Goal: Information Seeking & Learning: Check status

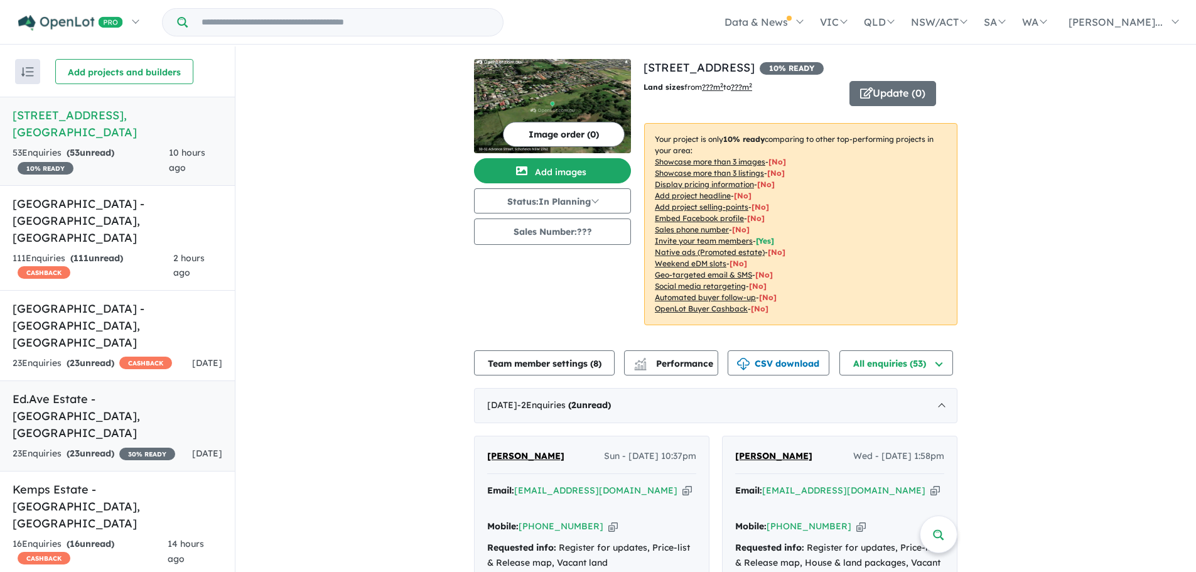
click at [114, 448] on strong "( 23 unread)" at bounding box center [91, 453] width 48 height 11
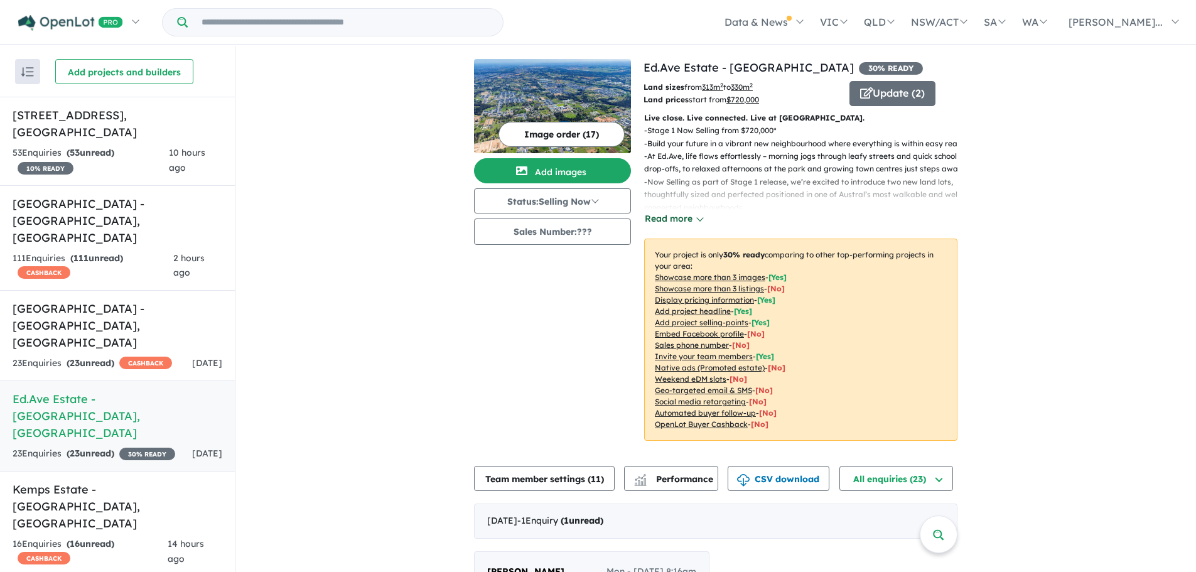
click at [675, 218] on button "Read more" at bounding box center [673, 219] width 59 height 14
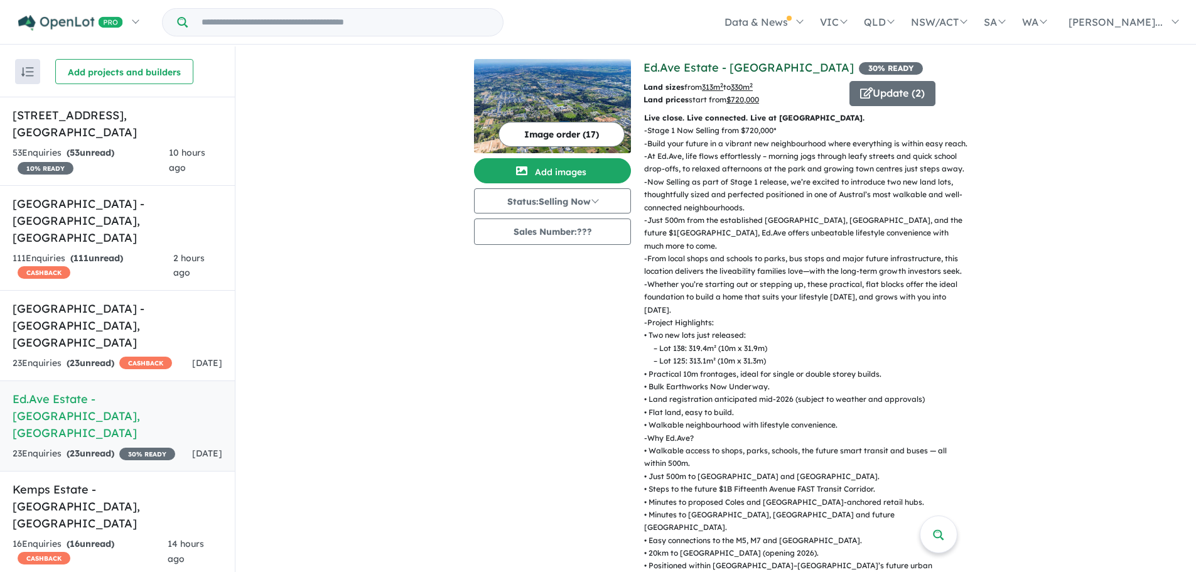
click at [686, 64] on link "Ed.Ave Estate - [GEOGRAPHIC_DATA]" at bounding box center [749, 67] width 210 height 14
click at [138, 537] on div "16 Enquir ies ( 16 unread) CASHBACK" at bounding box center [90, 552] width 155 height 30
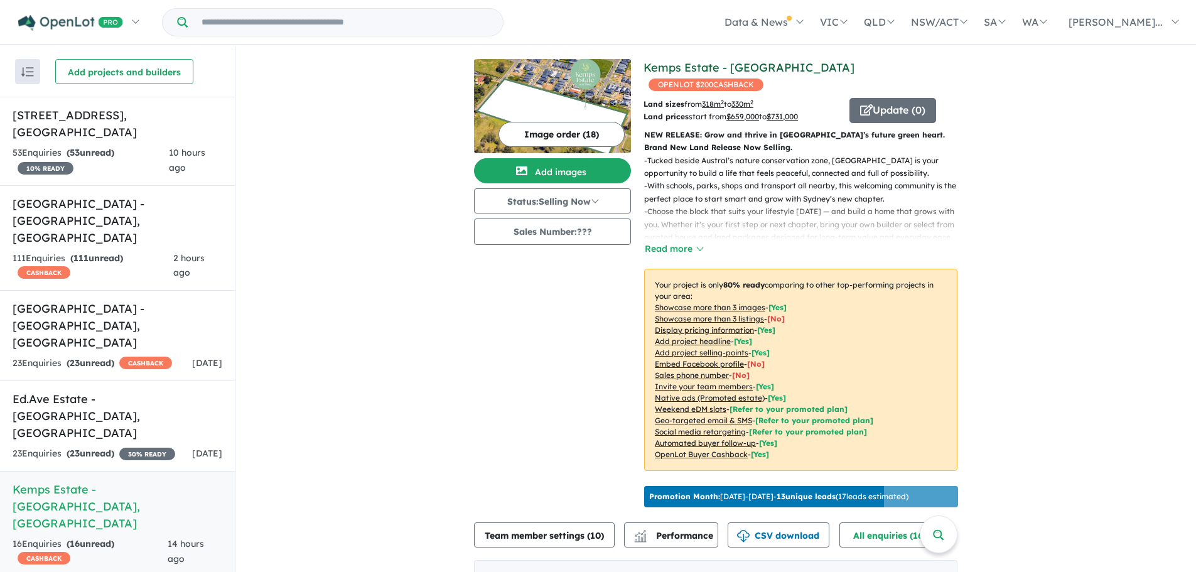
click at [647, 66] on link "Kemps Estate - [GEOGRAPHIC_DATA]" at bounding box center [749, 67] width 211 height 14
click at [140, 290] on link "[GEOGRAPHIC_DATA] - [GEOGRAPHIC_DATA] , [GEOGRAPHIC_DATA] 23 Enquir ies ( 23 un…" at bounding box center [117, 335] width 235 height 91
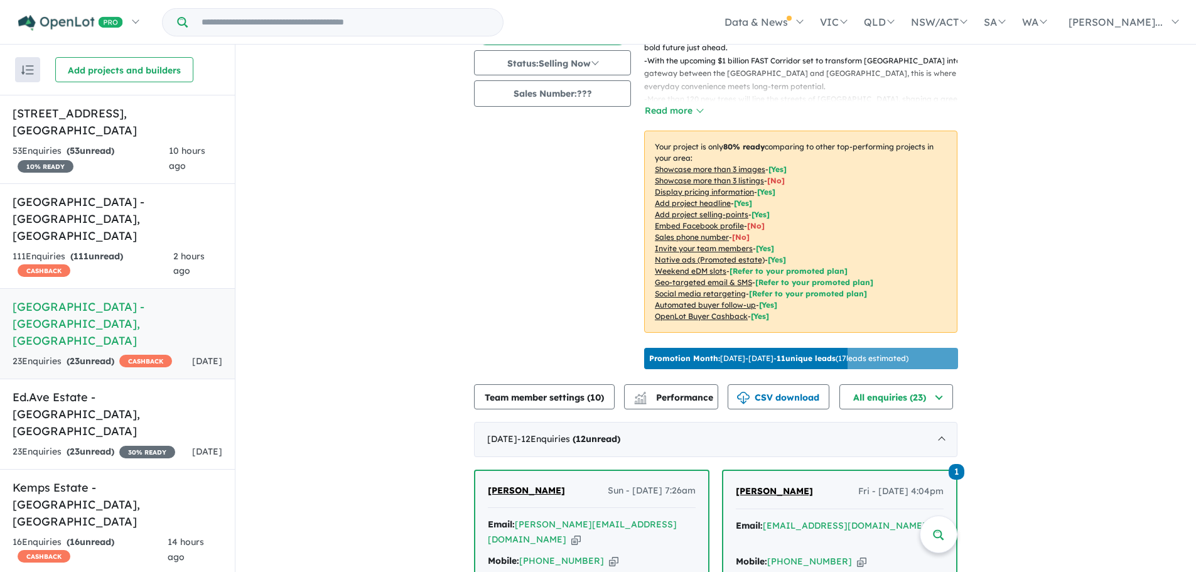
scroll to position [133, 0]
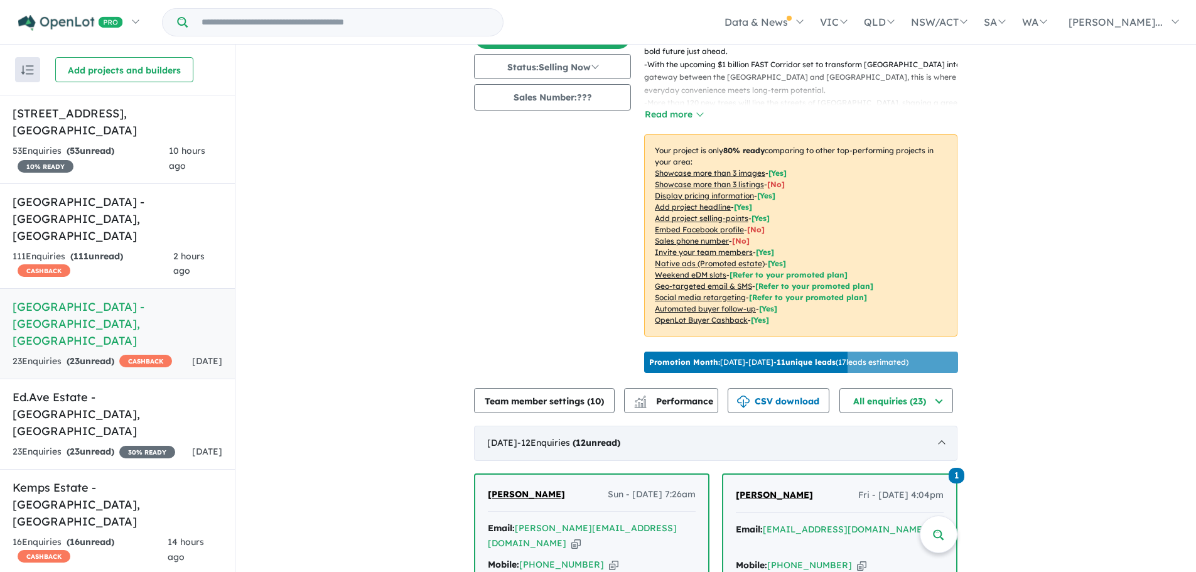
click at [659, 436] on div "August 2025 - 12 Enquir ies ( 12 unread)" at bounding box center [716, 443] width 484 height 35
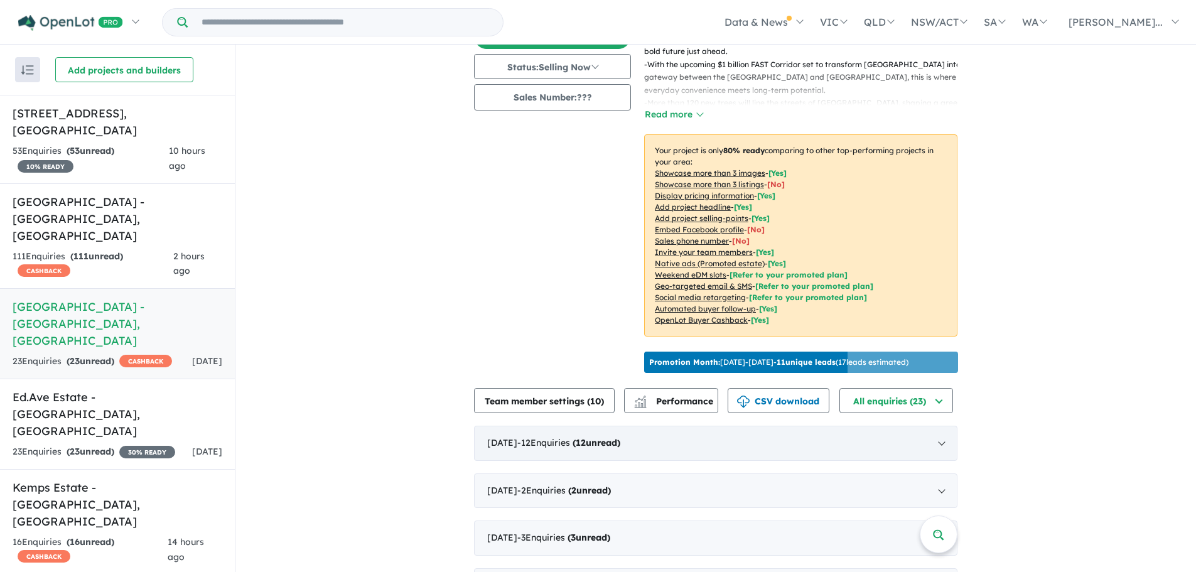
click at [685, 432] on div "August 2025 - 12 Enquir ies ( 12 unread)" at bounding box center [716, 443] width 484 height 35
click at [685, 431] on div "August 2025 - 12 Enquir ies ( 12 unread)" at bounding box center [716, 443] width 484 height 35
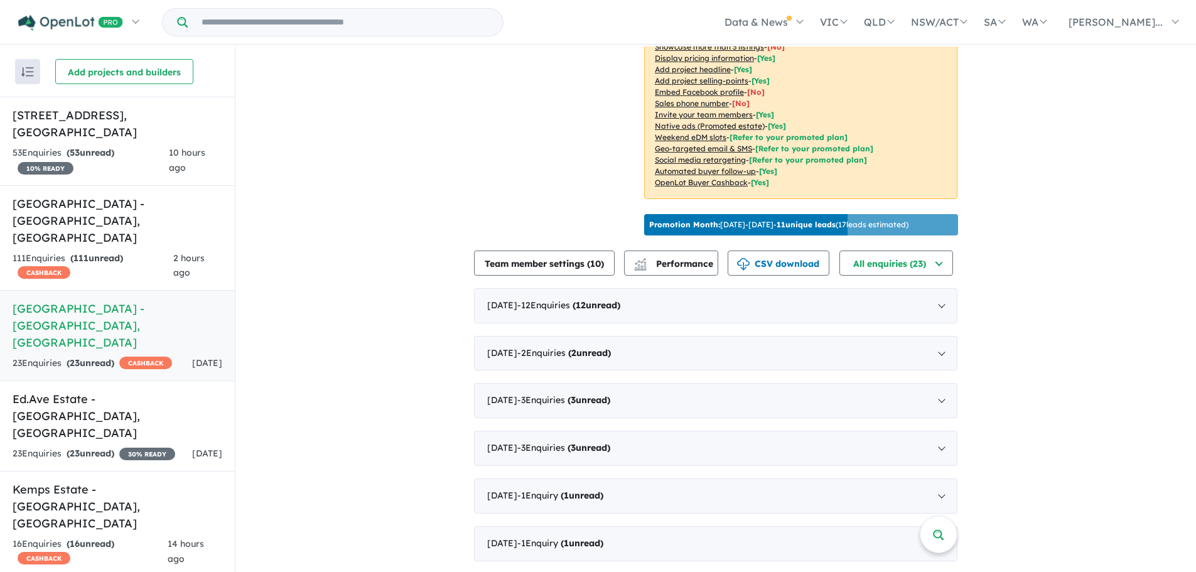
scroll to position [0, 0]
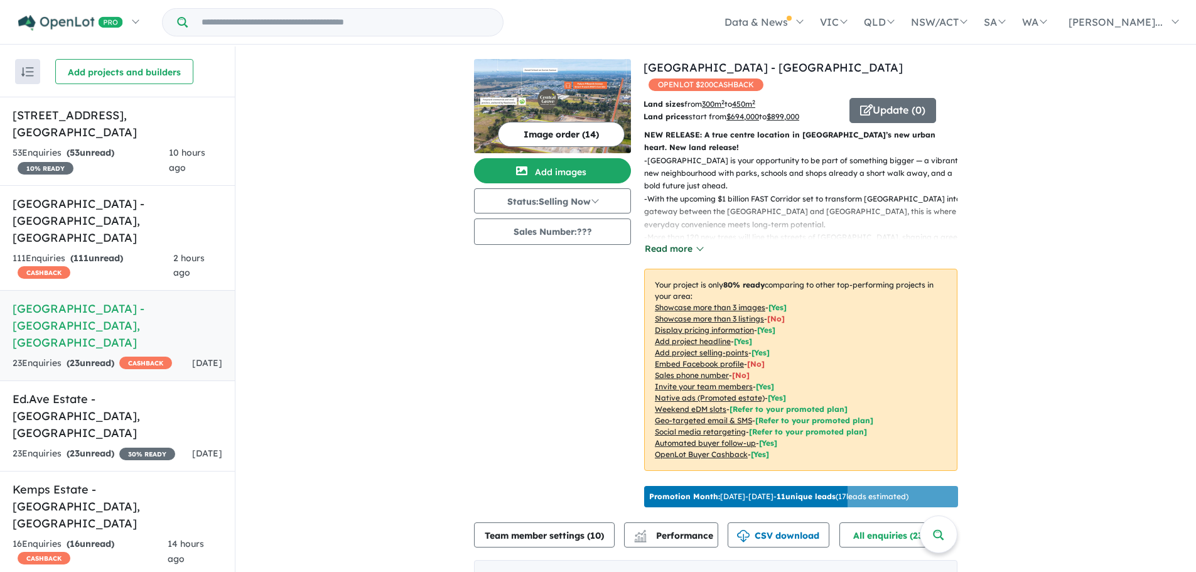
click at [663, 242] on button "Read more" at bounding box center [673, 249] width 59 height 14
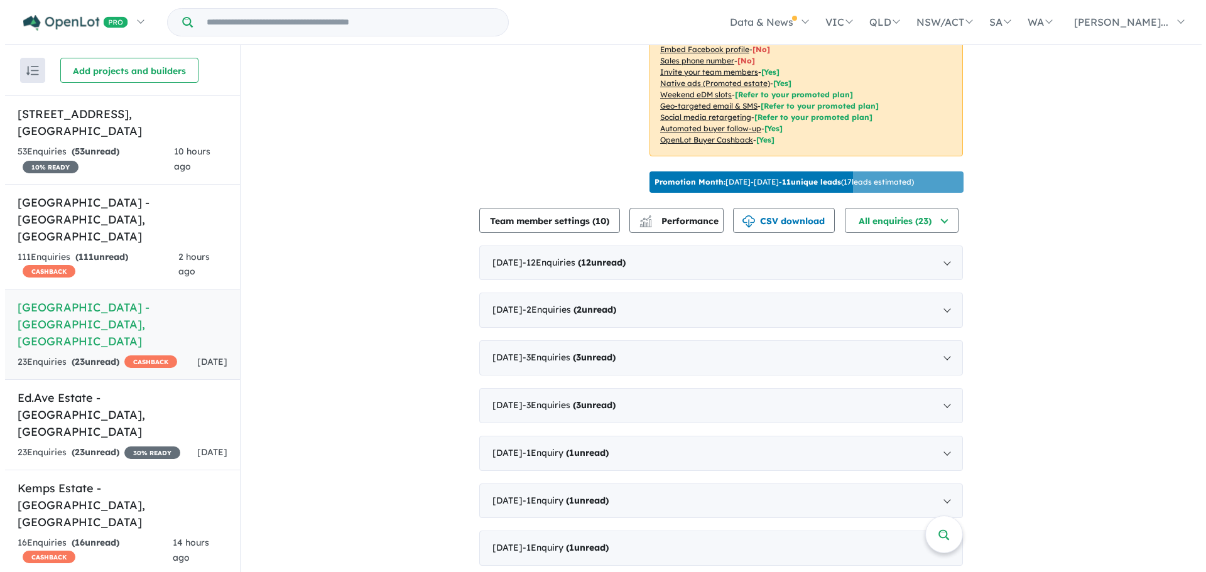
scroll to position [2, 0]
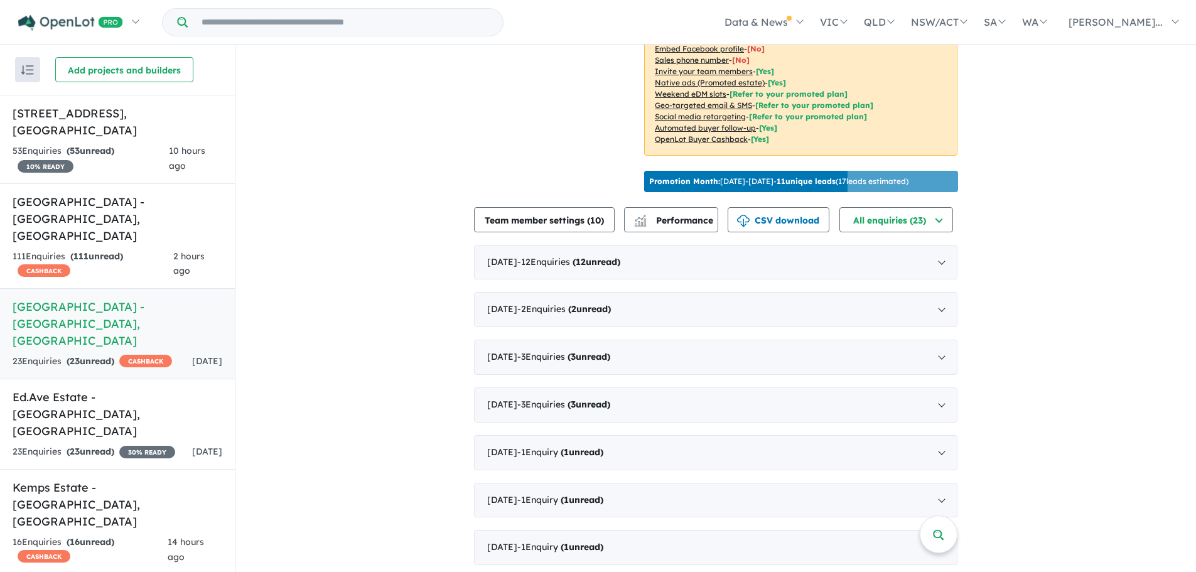
click at [749, 176] on p "Promotion Month: [DATE] - [DATE] - 11 unique leads ( 17 leads estimated)" at bounding box center [778, 181] width 259 height 11
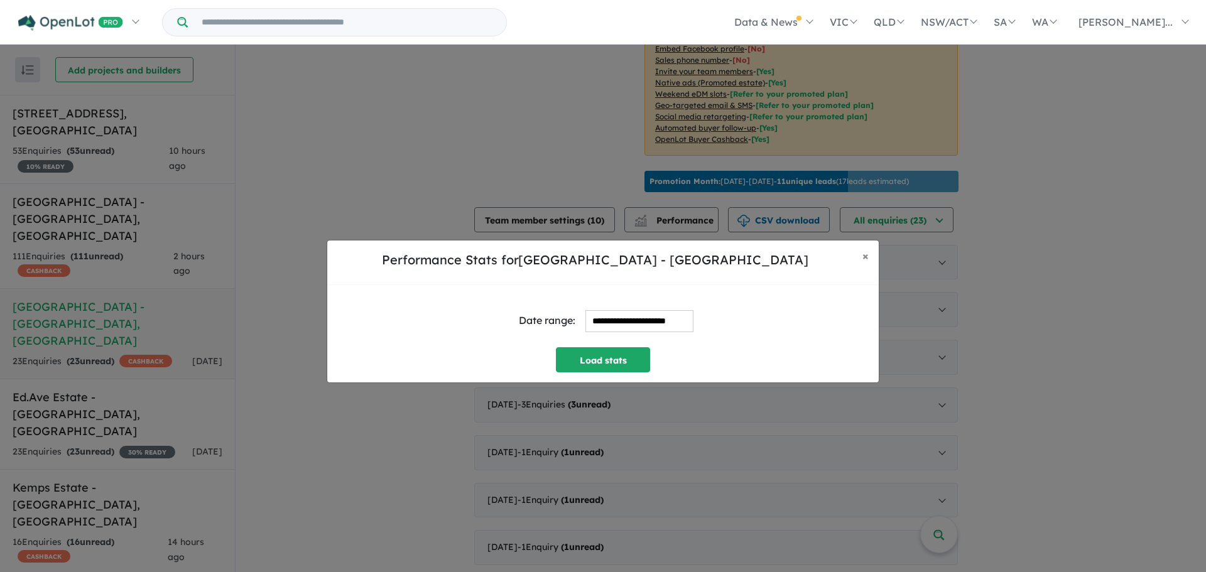
click at [635, 325] on input "**********" at bounding box center [639, 321] width 108 height 22
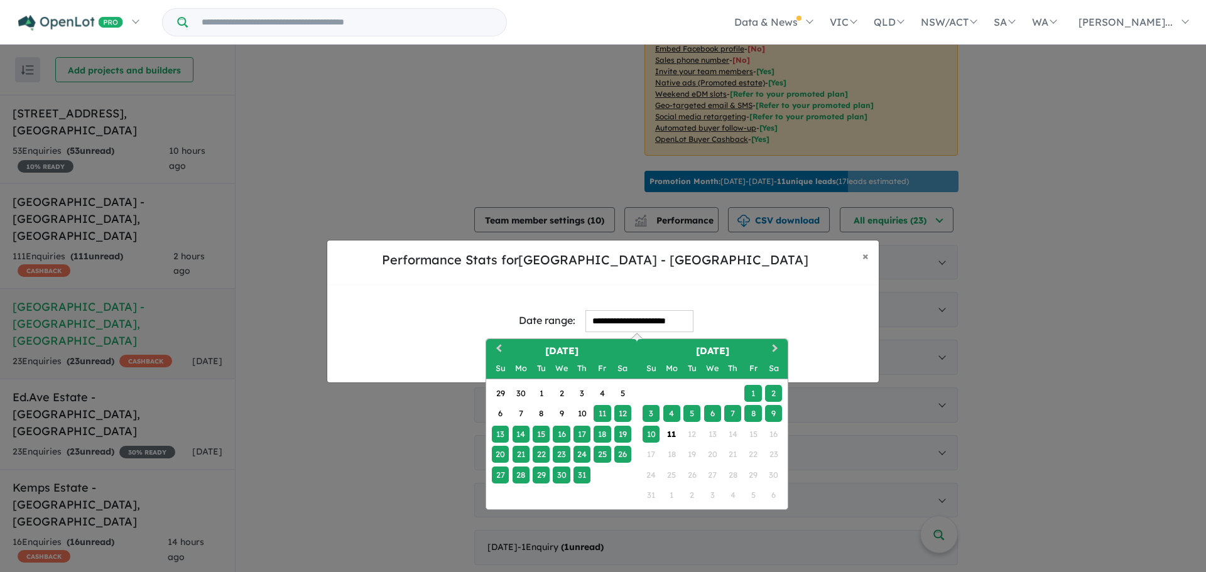
click at [668, 411] on div "4" at bounding box center [671, 413] width 17 height 17
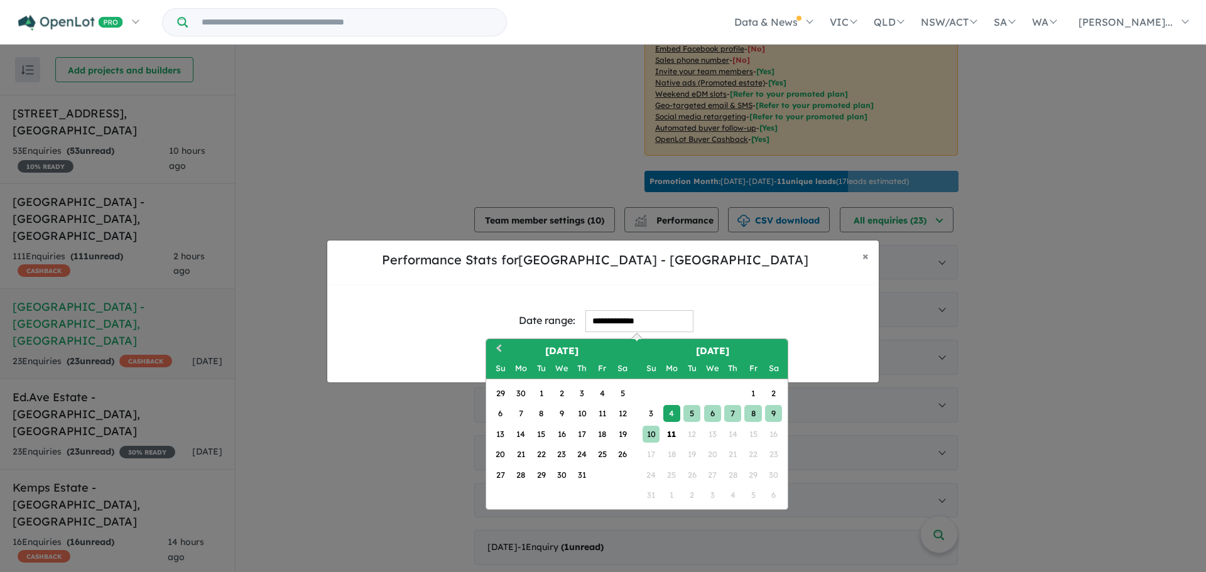
click at [654, 433] on div "10" at bounding box center [650, 434] width 17 height 17
type input "**********"
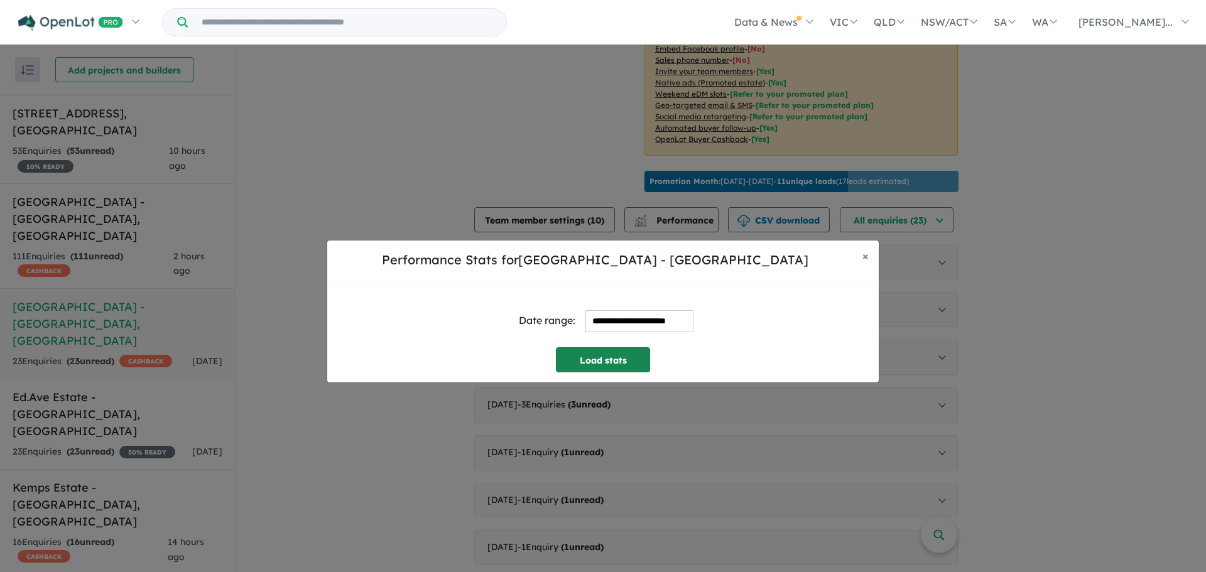
click at [637, 358] on button "Load stats" at bounding box center [603, 359] width 94 height 25
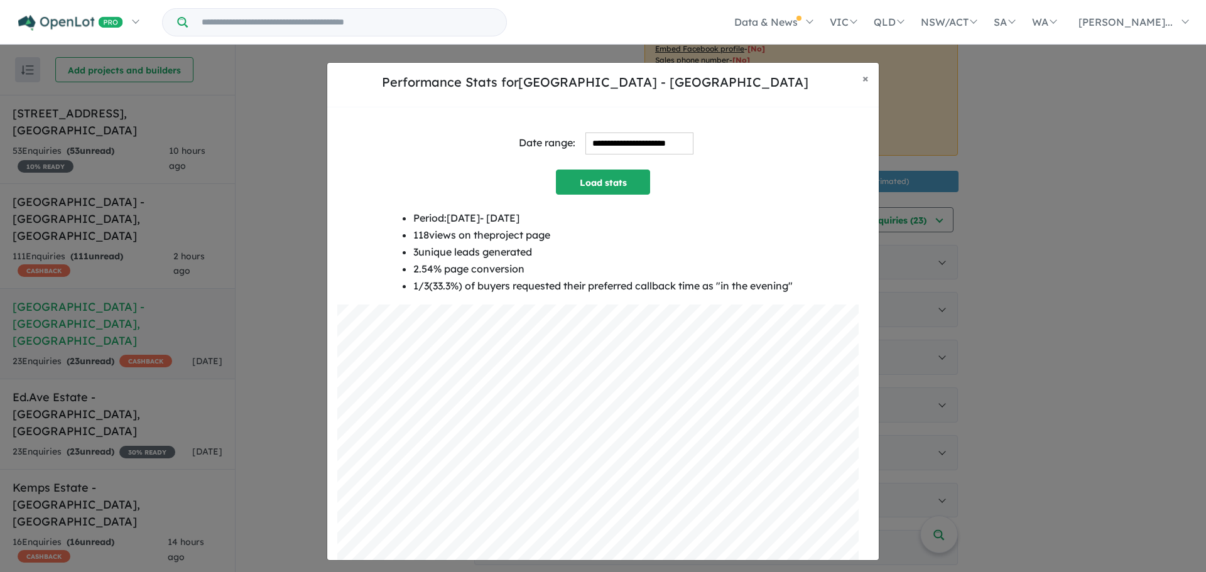
scroll to position [15, 0]
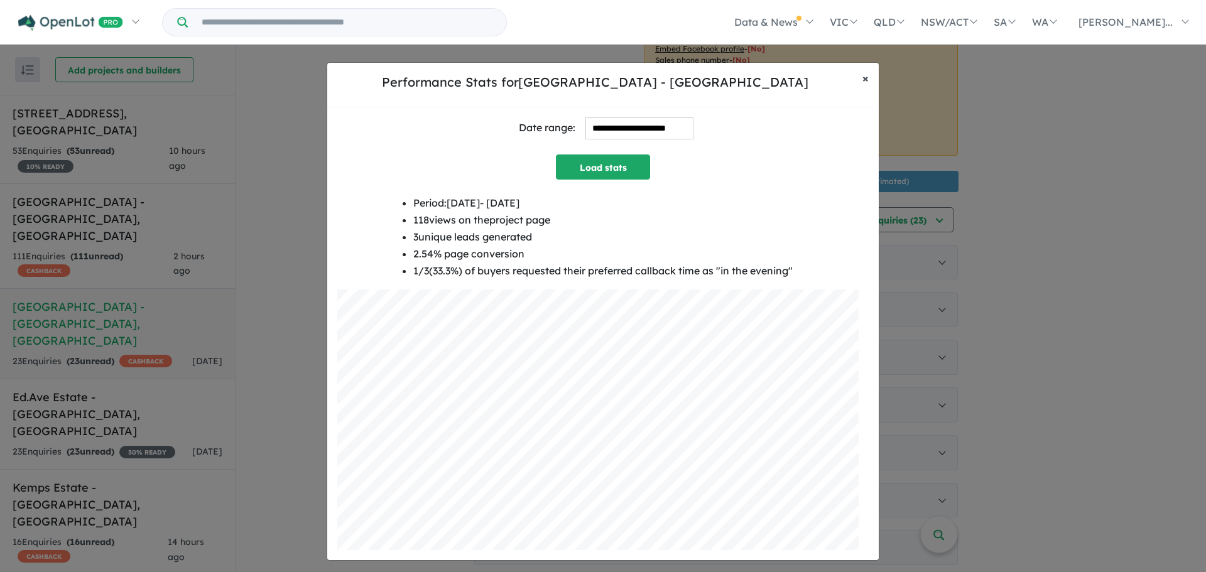
click at [866, 78] on span "×" at bounding box center [865, 78] width 6 height 14
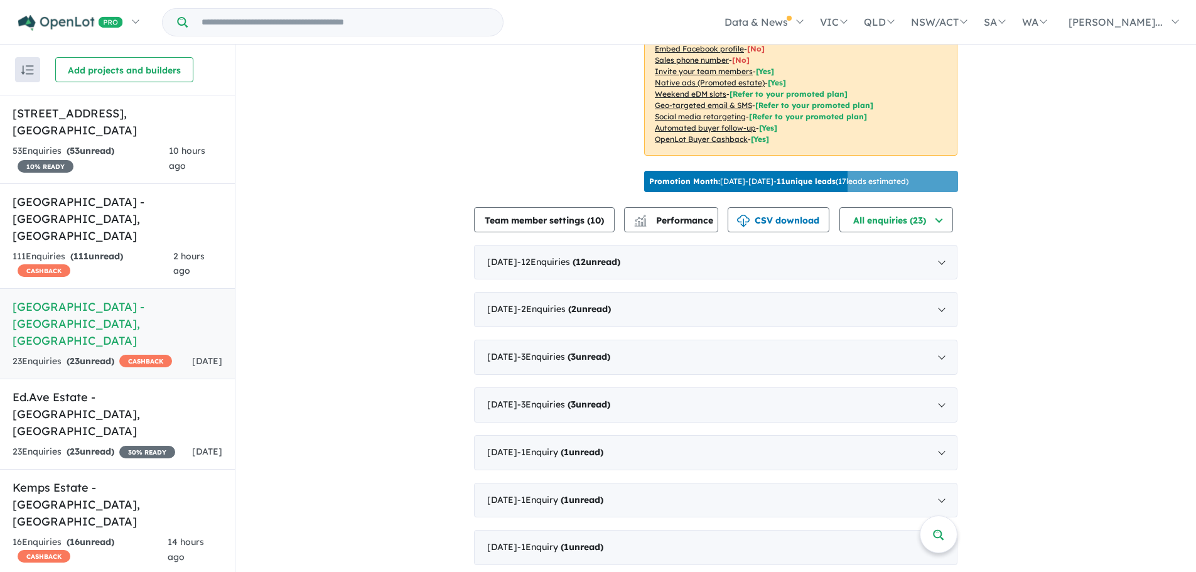
click at [796, 176] on p "Promotion Month: [DATE] - [DATE] - 11 unique leads ( 17 leads estimated)" at bounding box center [778, 181] width 259 height 11
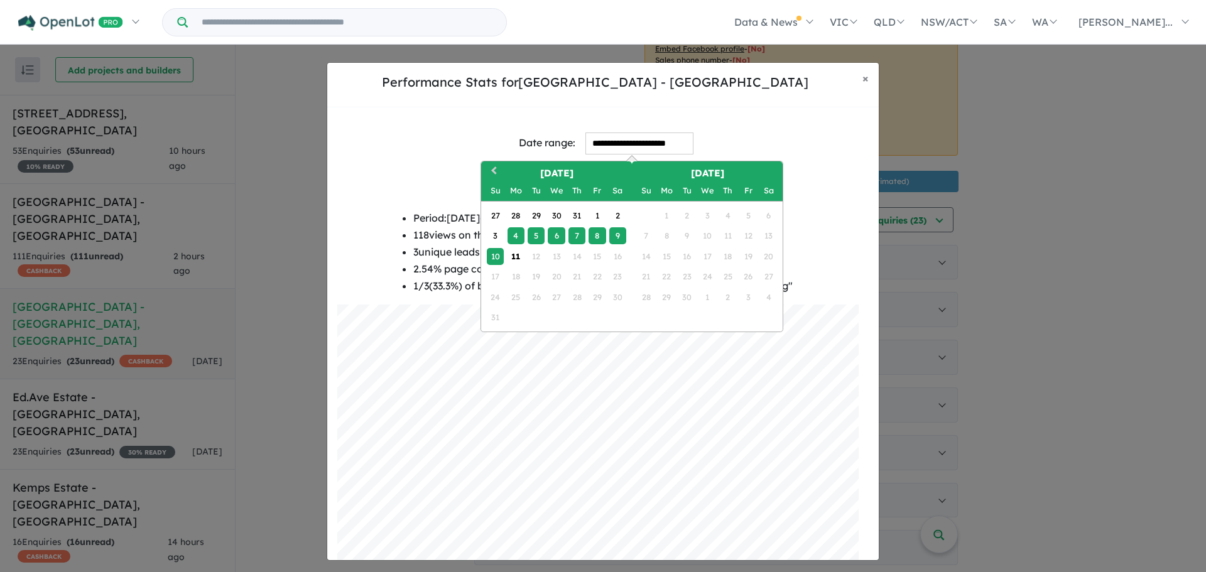
click at [617, 141] on input "**********" at bounding box center [639, 144] width 108 height 22
click at [602, 214] on div "1" at bounding box center [596, 215] width 17 height 17
click at [517, 255] on div "11" at bounding box center [515, 256] width 17 height 17
type input "**********"
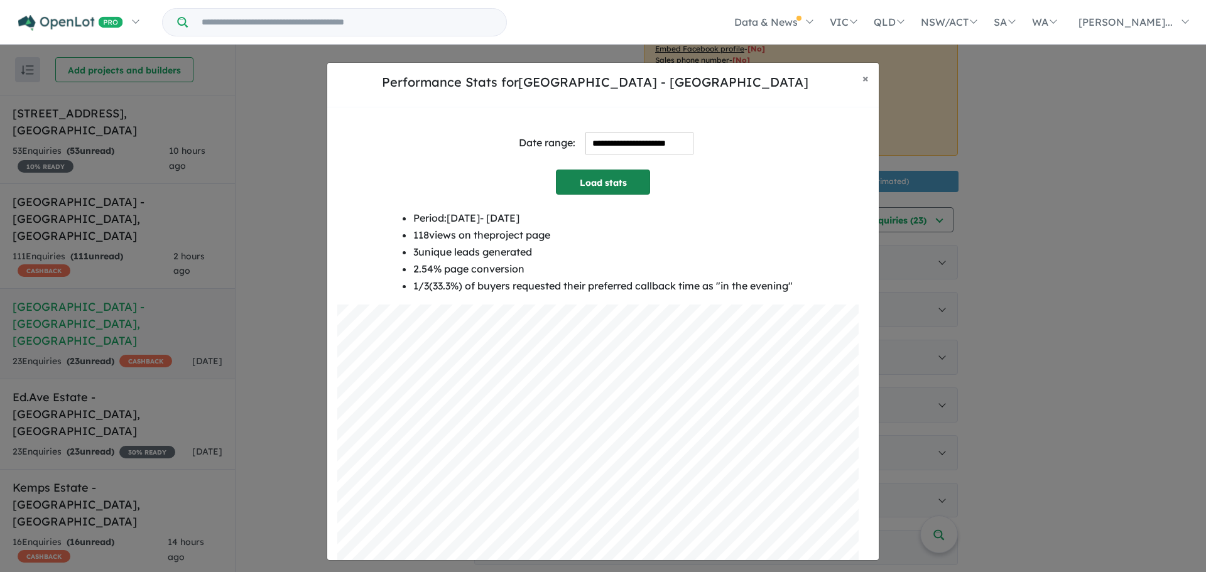
click at [595, 173] on button "Load stats" at bounding box center [603, 182] width 94 height 25
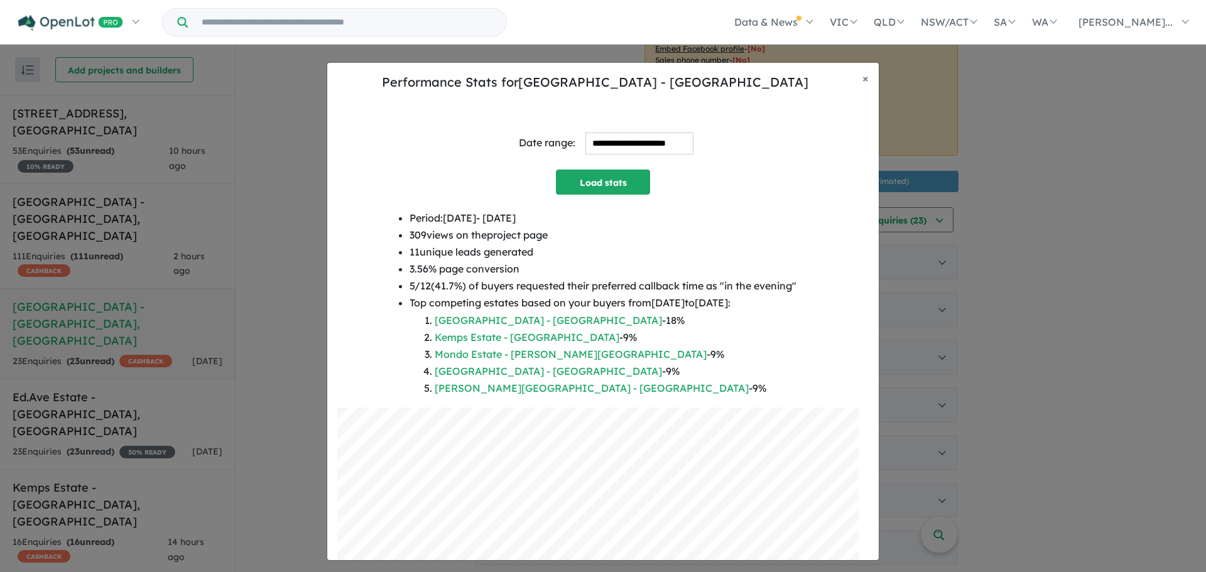
click at [614, 148] on input "**********" at bounding box center [639, 144] width 108 height 22
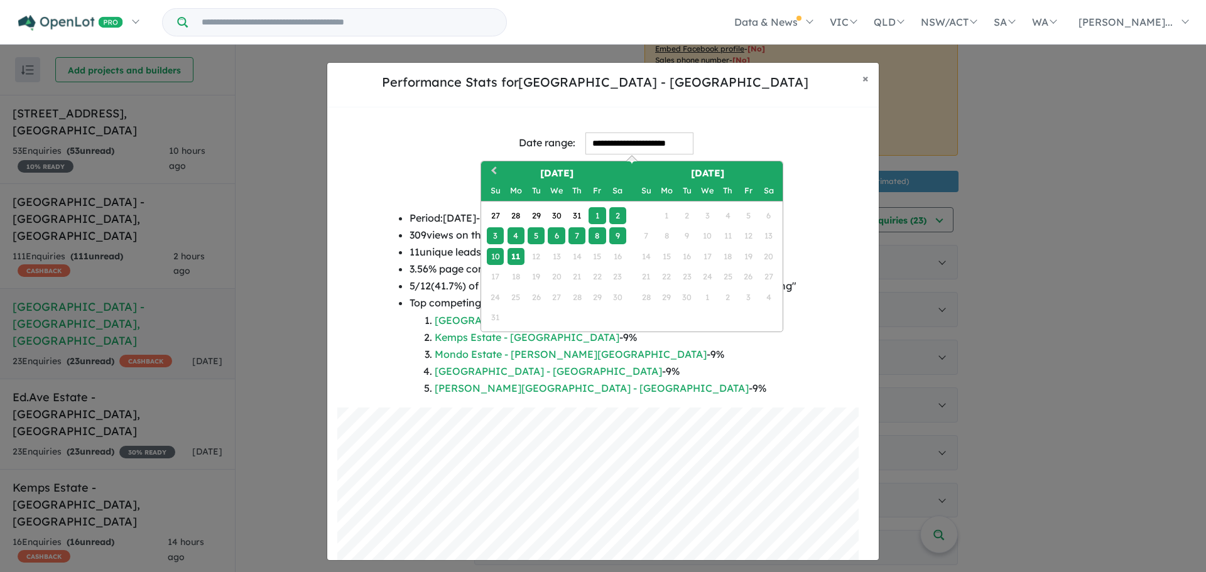
click at [595, 215] on div "1" at bounding box center [596, 215] width 17 height 17
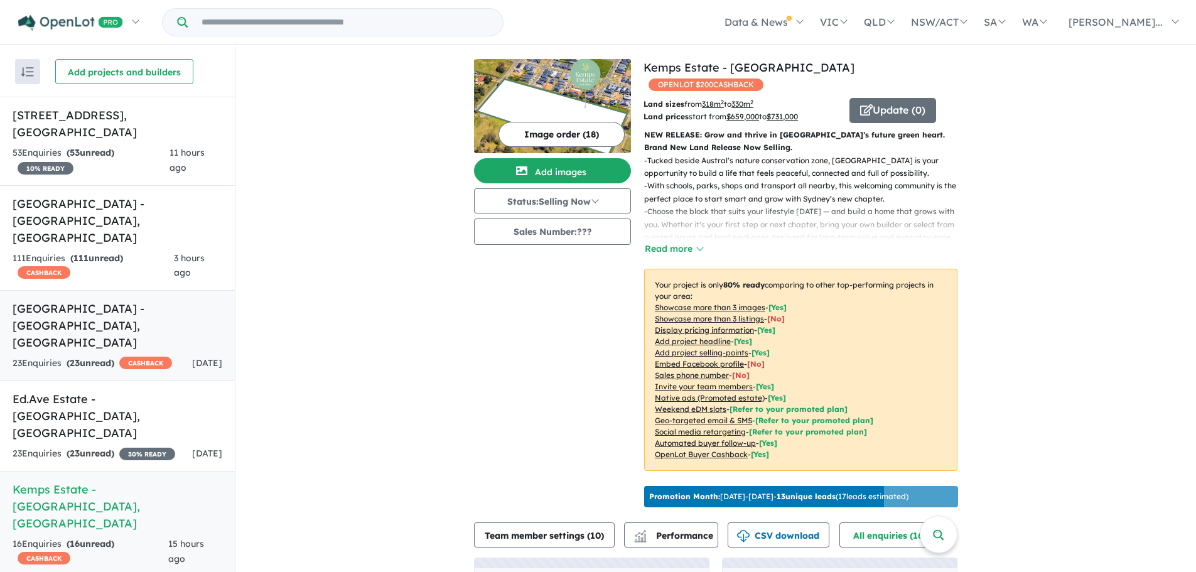
click at [129, 300] on h5 "[GEOGRAPHIC_DATA] - [GEOGRAPHIC_DATA] , [GEOGRAPHIC_DATA]" at bounding box center [118, 325] width 210 height 51
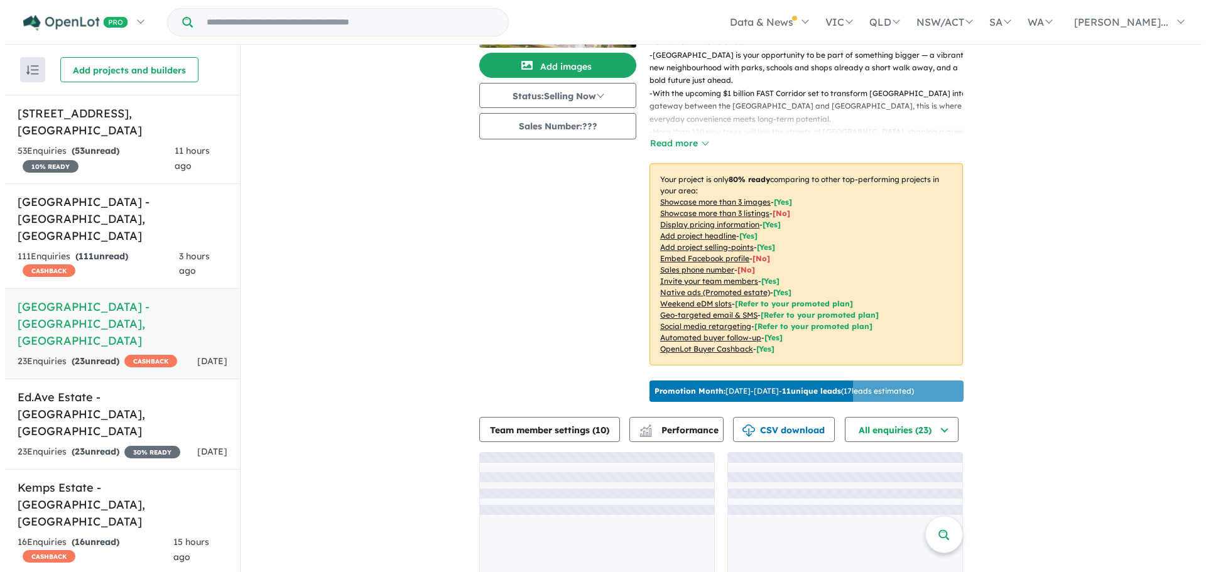
scroll to position [133, 0]
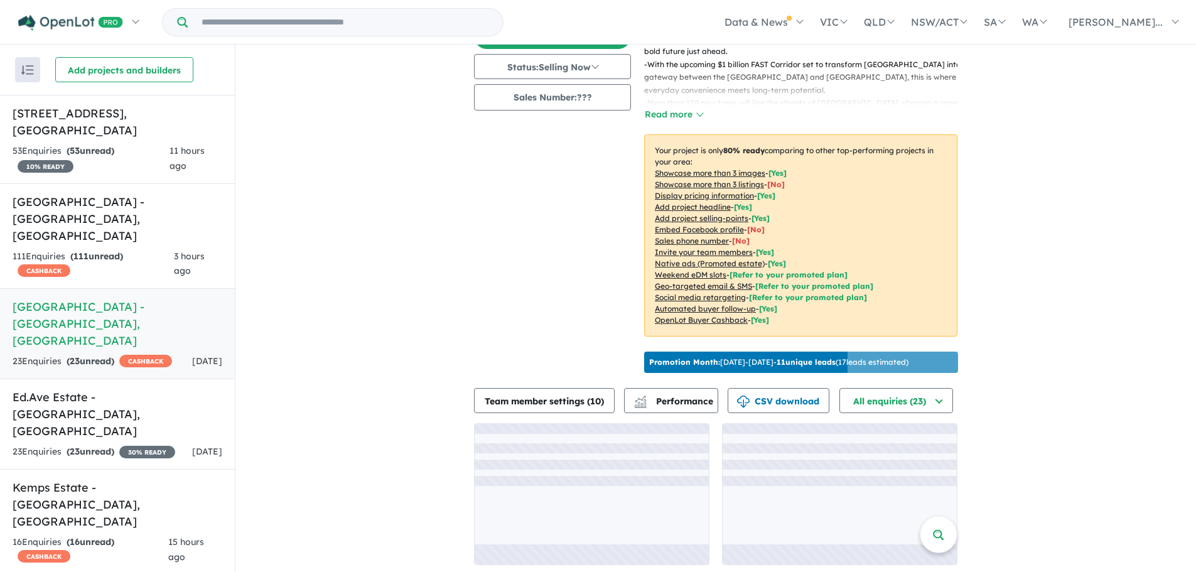
click at [773, 357] on p "Promotion Month: [DATE] - [DATE] - 11 unique leads ( 17 leads estimated)" at bounding box center [778, 362] width 259 height 11
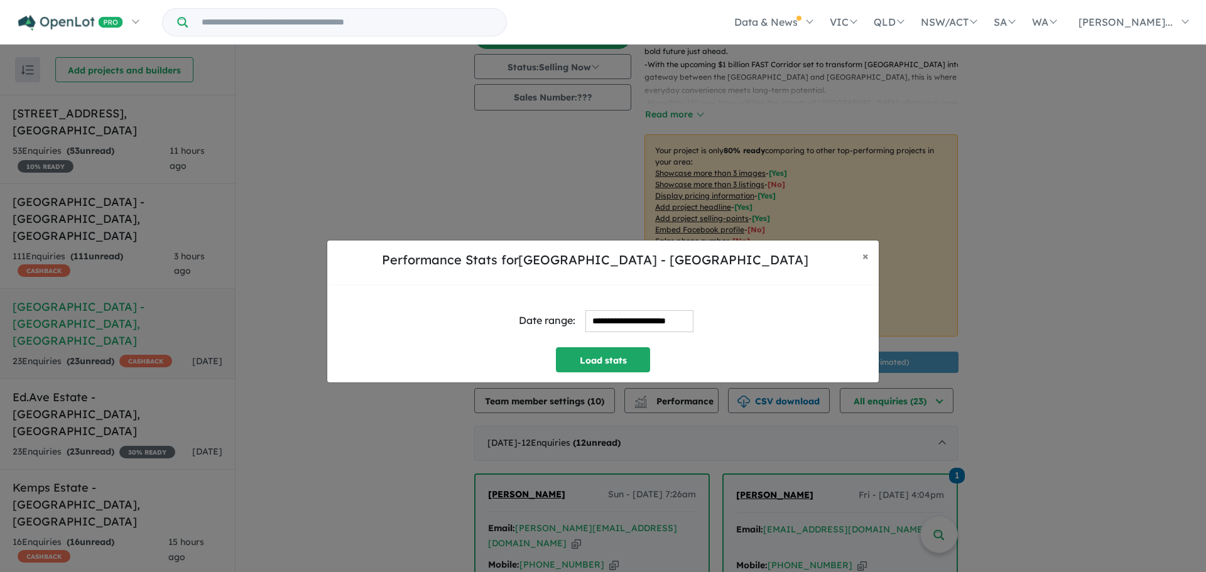
click at [643, 324] on input "**********" at bounding box center [639, 321] width 108 height 22
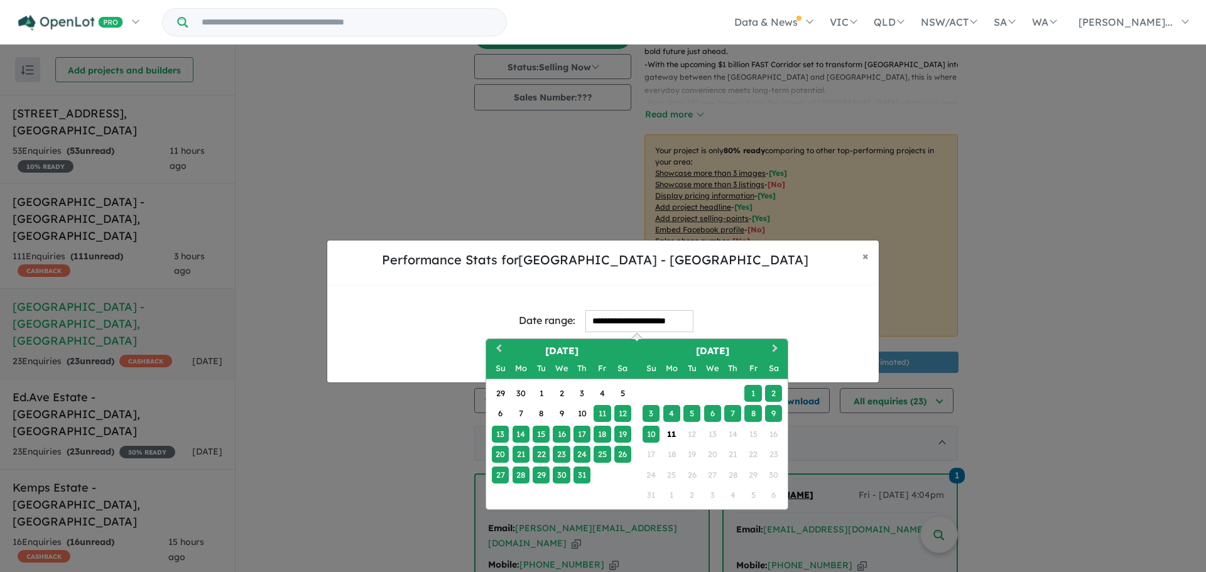
click at [752, 392] on div "1" at bounding box center [752, 393] width 17 height 17
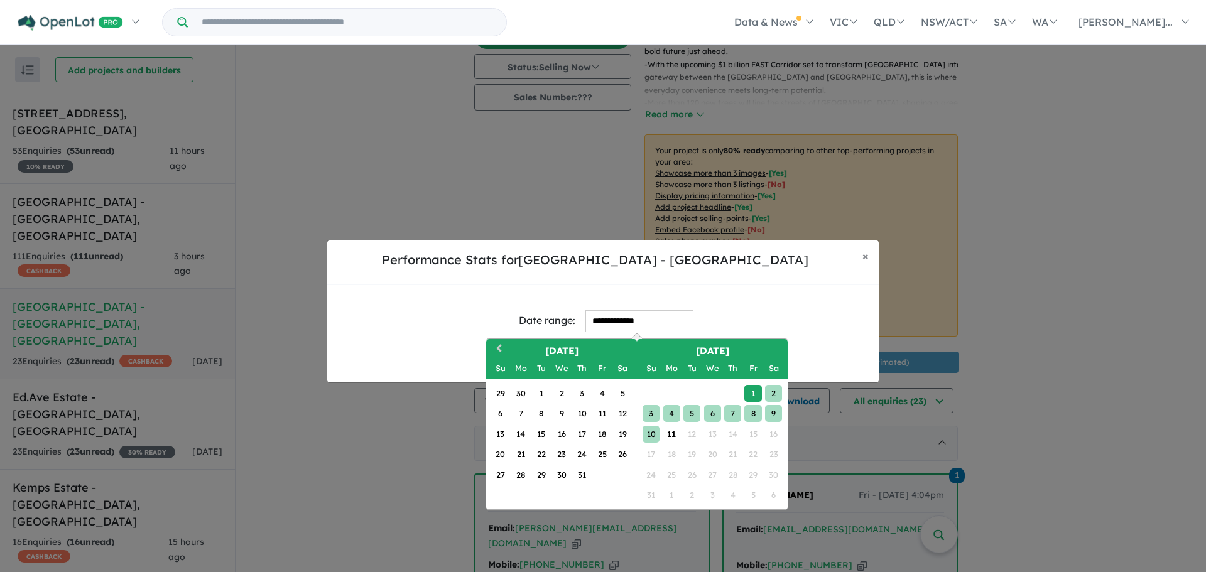
click at [650, 433] on div "10" at bounding box center [650, 434] width 17 height 17
type input "**********"
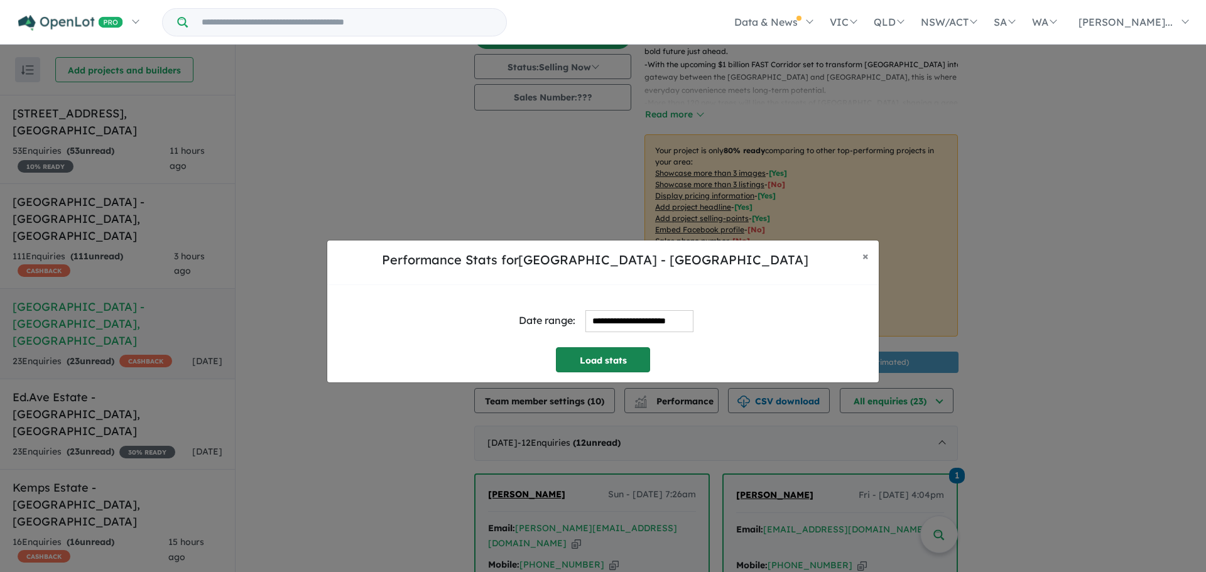
click at [641, 365] on button "Load stats" at bounding box center [603, 359] width 94 height 25
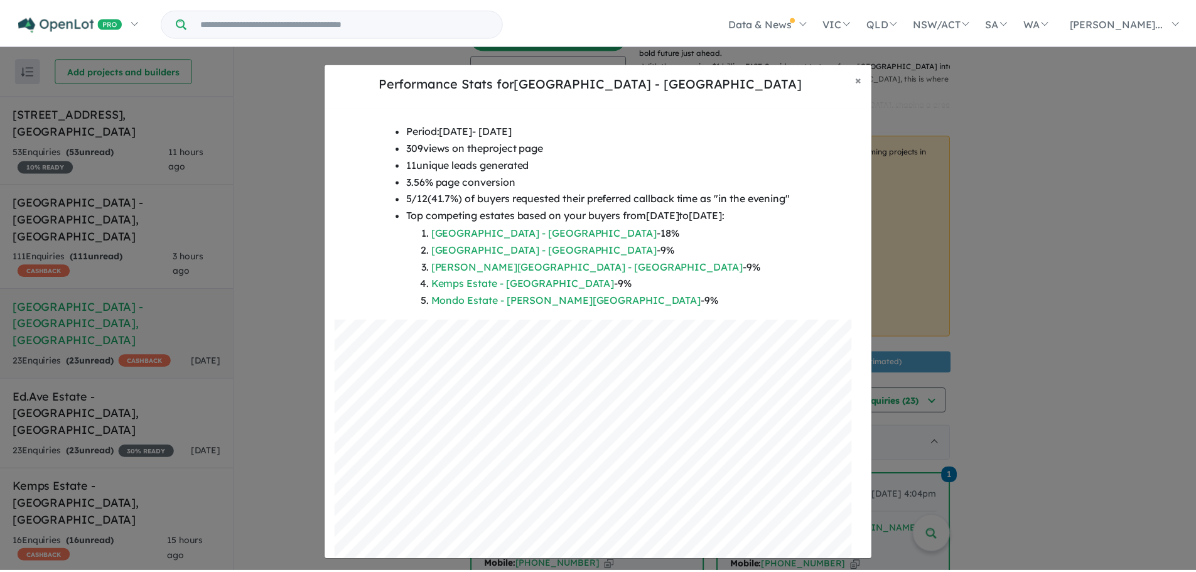
scroll to position [118, 0]
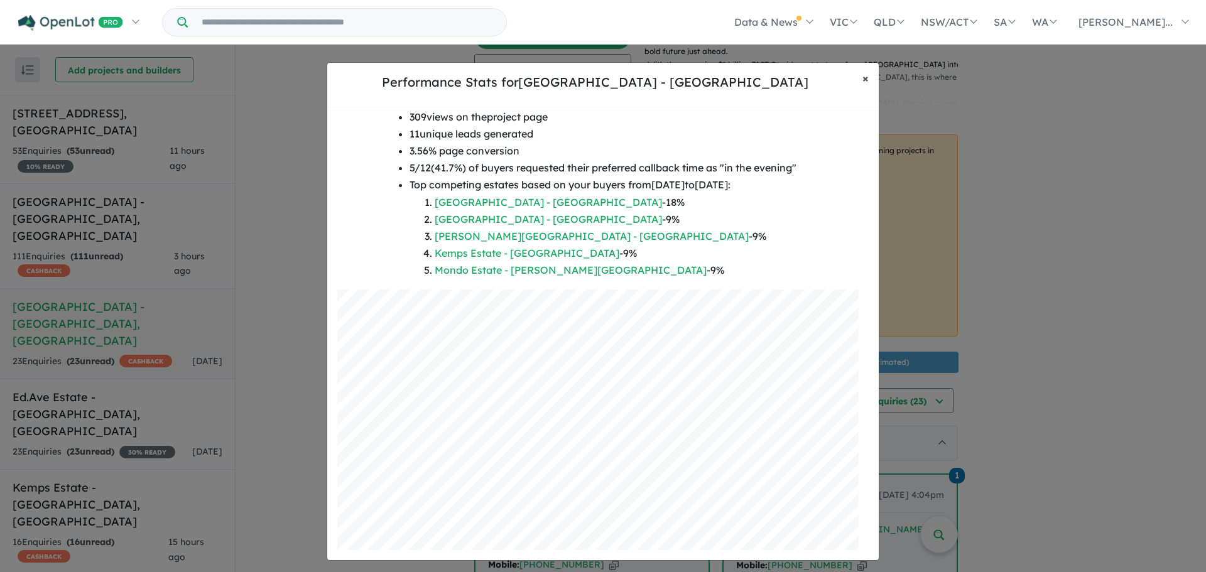
click at [865, 84] on span "×" at bounding box center [865, 78] width 6 height 14
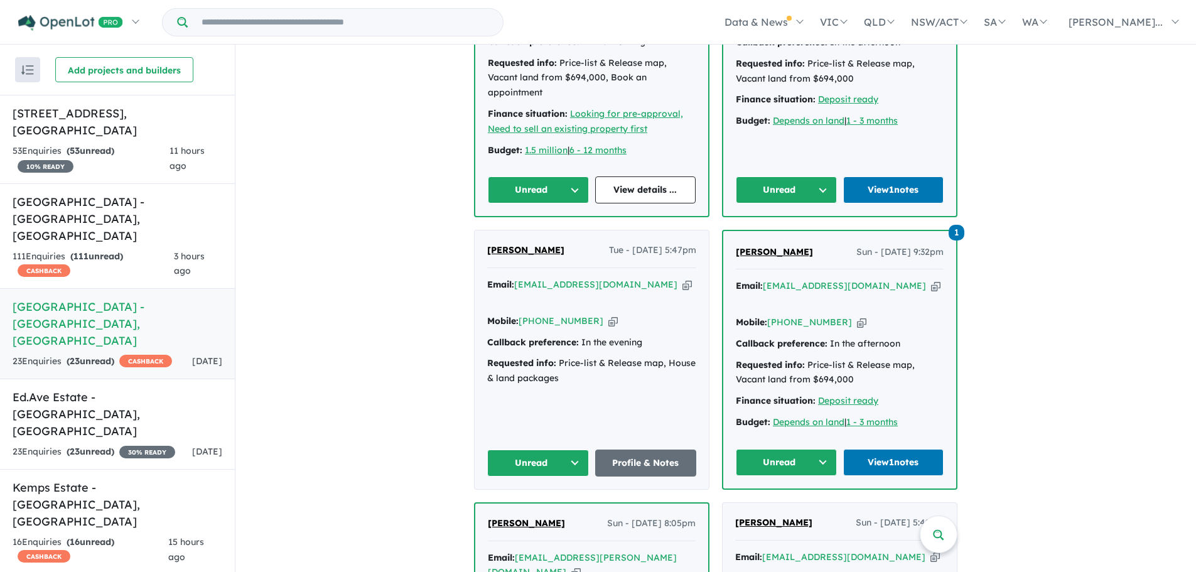
scroll to position [949, 0]
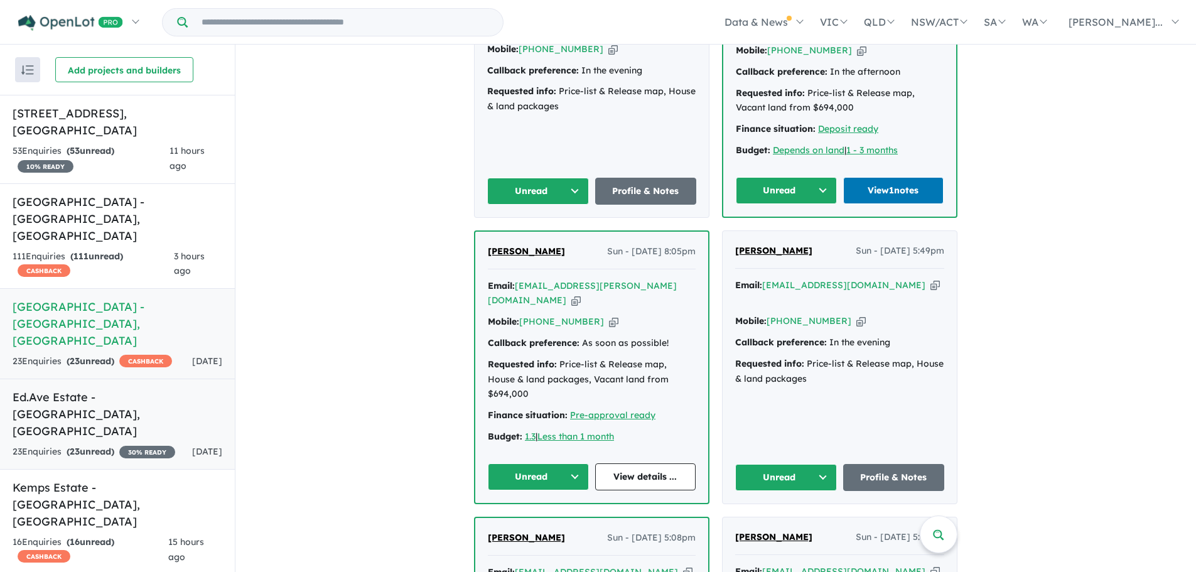
click at [122, 445] on div "23 Enquir ies ( 23 unread) 30 % READY" at bounding box center [94, 452] width 163 height 15
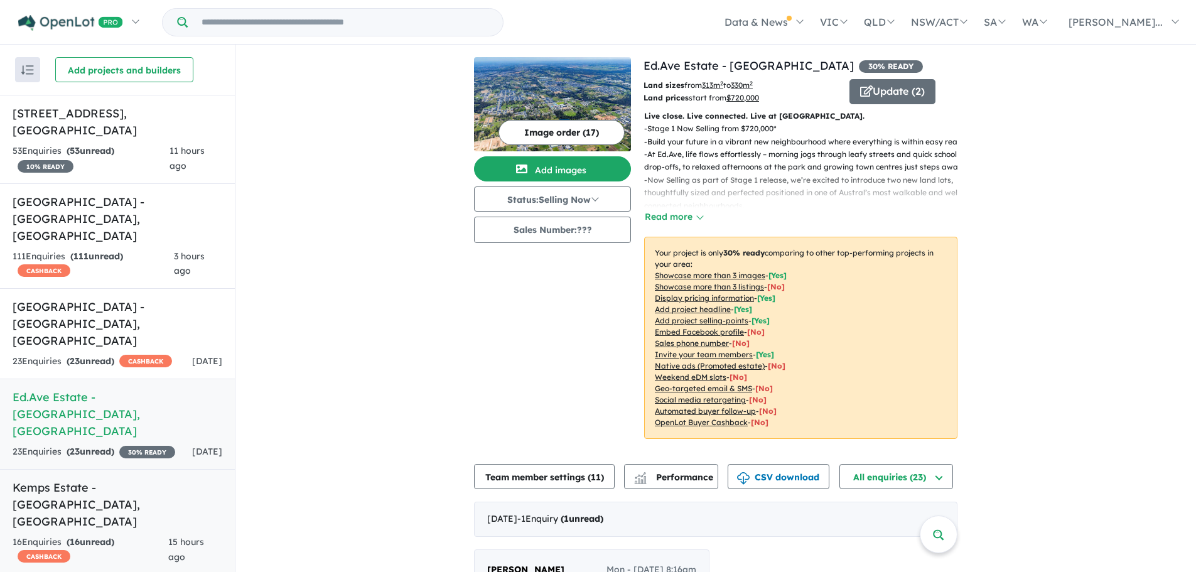
click at [112, 469] on link "Kemps Estate - [GEOGRAPHIC_DATA] , [GEOGRAPHIC_DATA] 16 Enquir ies ( 16 unread)…" at bounding box center [117, 522] width 235 height 106
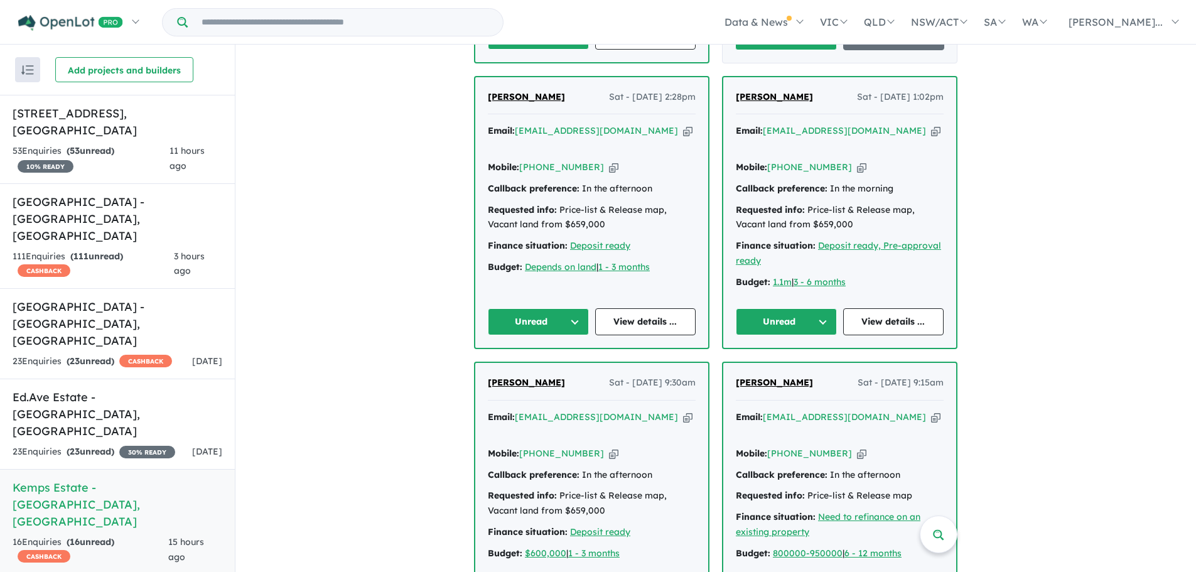
scroll to position [1088, 0]
